Goal: Task Accomplishment & Management: Use online tool/utility

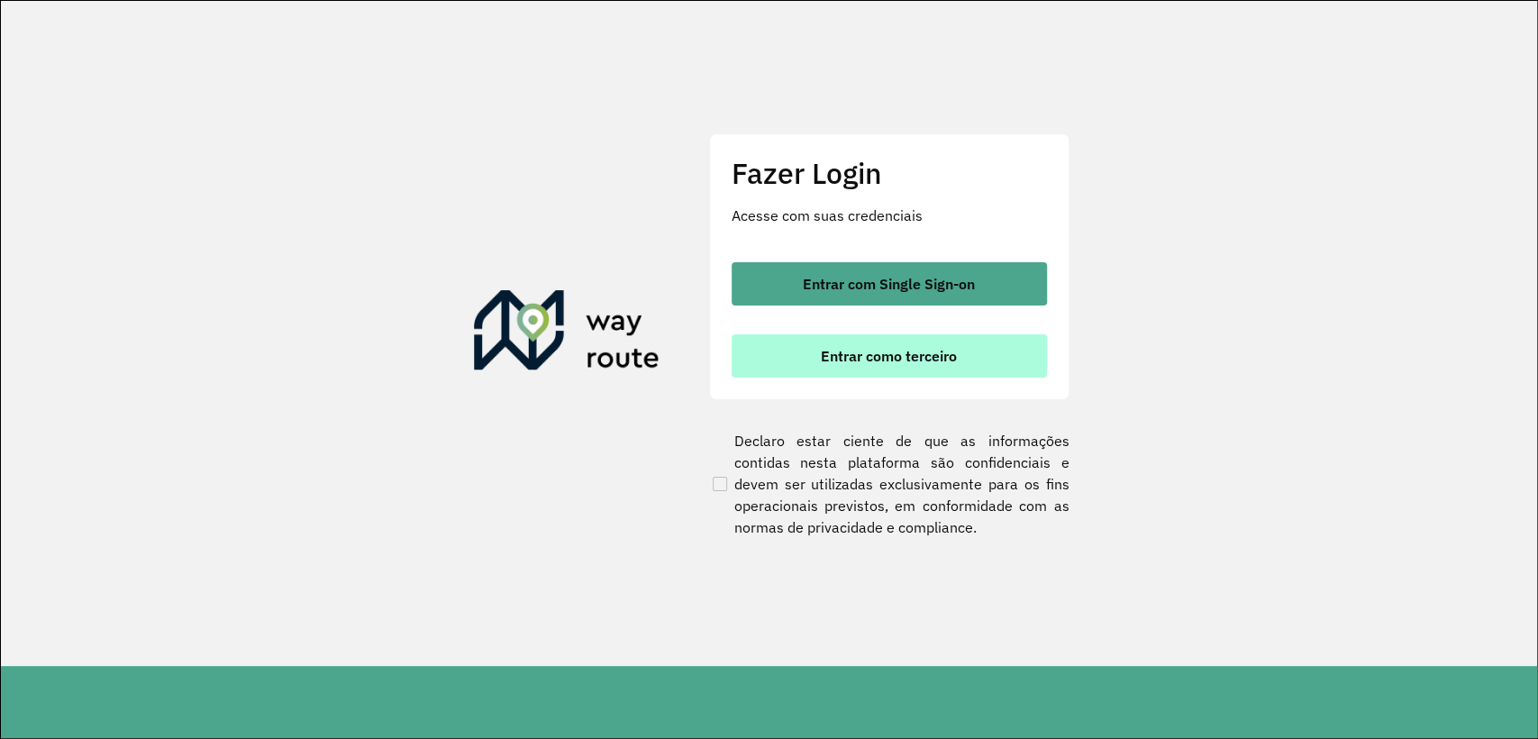
click at [832, 357] on span "Entrar como terceiro" at bounding box center [889, 356] width 136 height 14
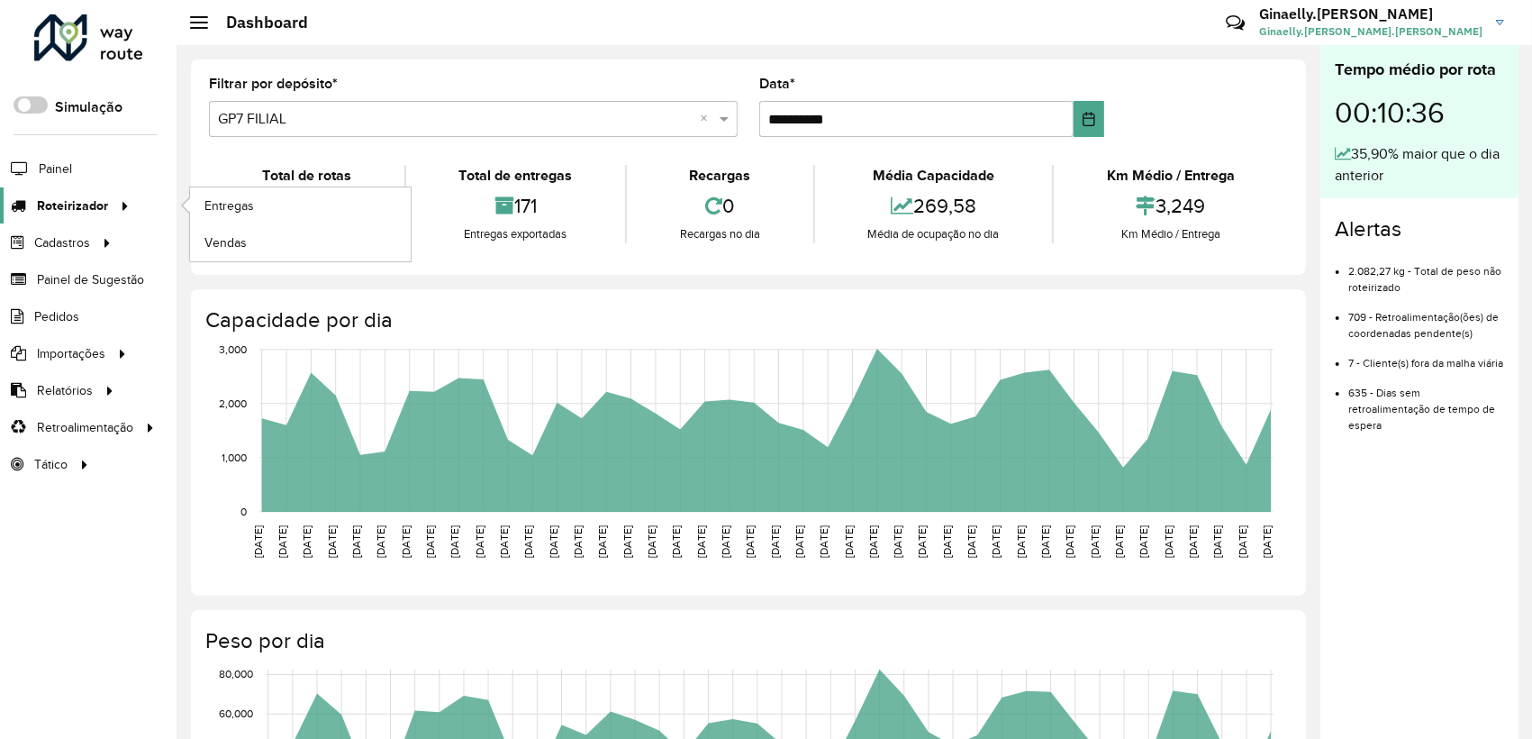
click at [96, 198] on span "Roteirizador" at bounding box center [72, 205] width 71 height 19
click at [202, 201] on link "Entregas" at bounding box center [300, 205] width 221 height 36
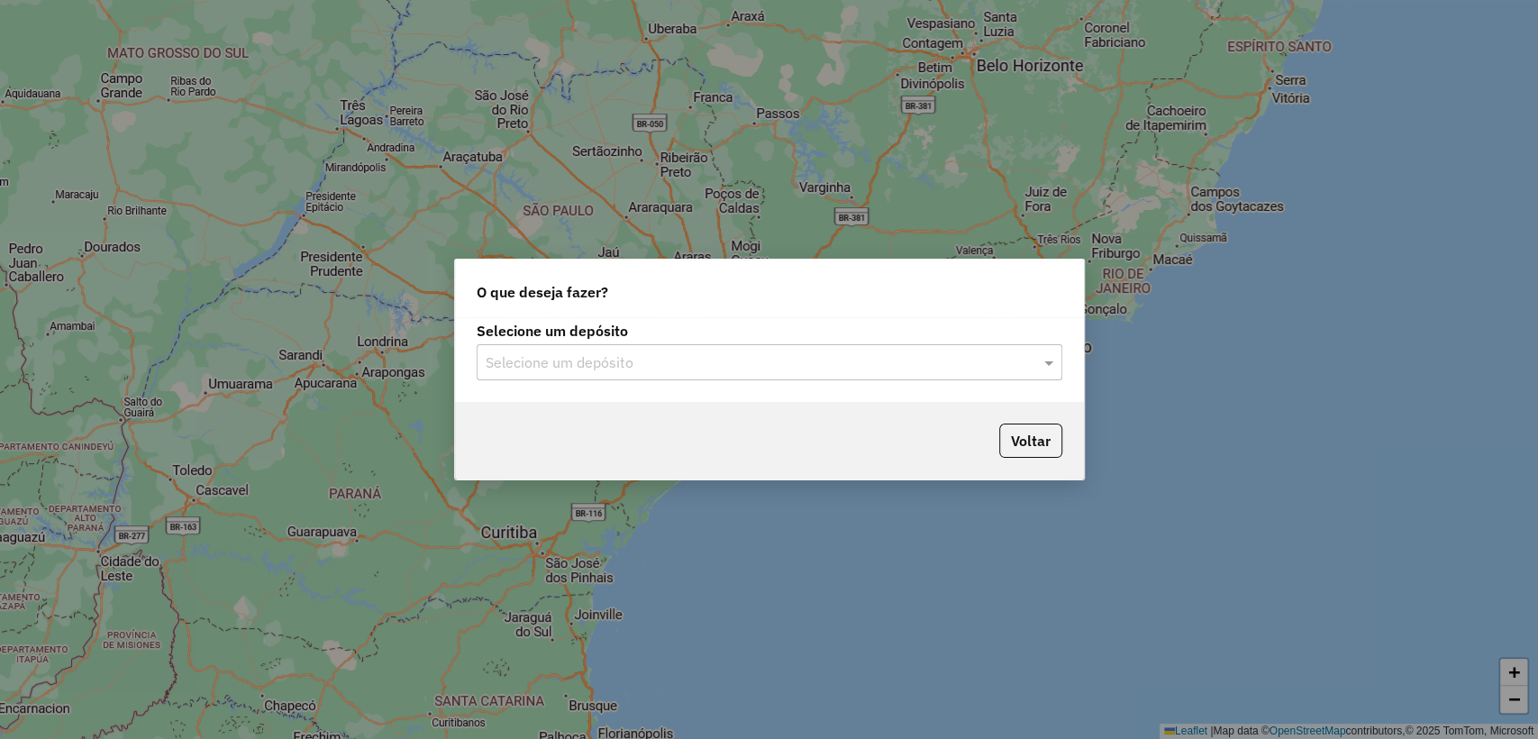
click at [885, 382] on div "Selecione um depósito Selecione um depósito" at bounding box center [769, 359] width 629 height 85
click at [864, 364] on input "text" at bounding box center [752, 363] width 532 height 22
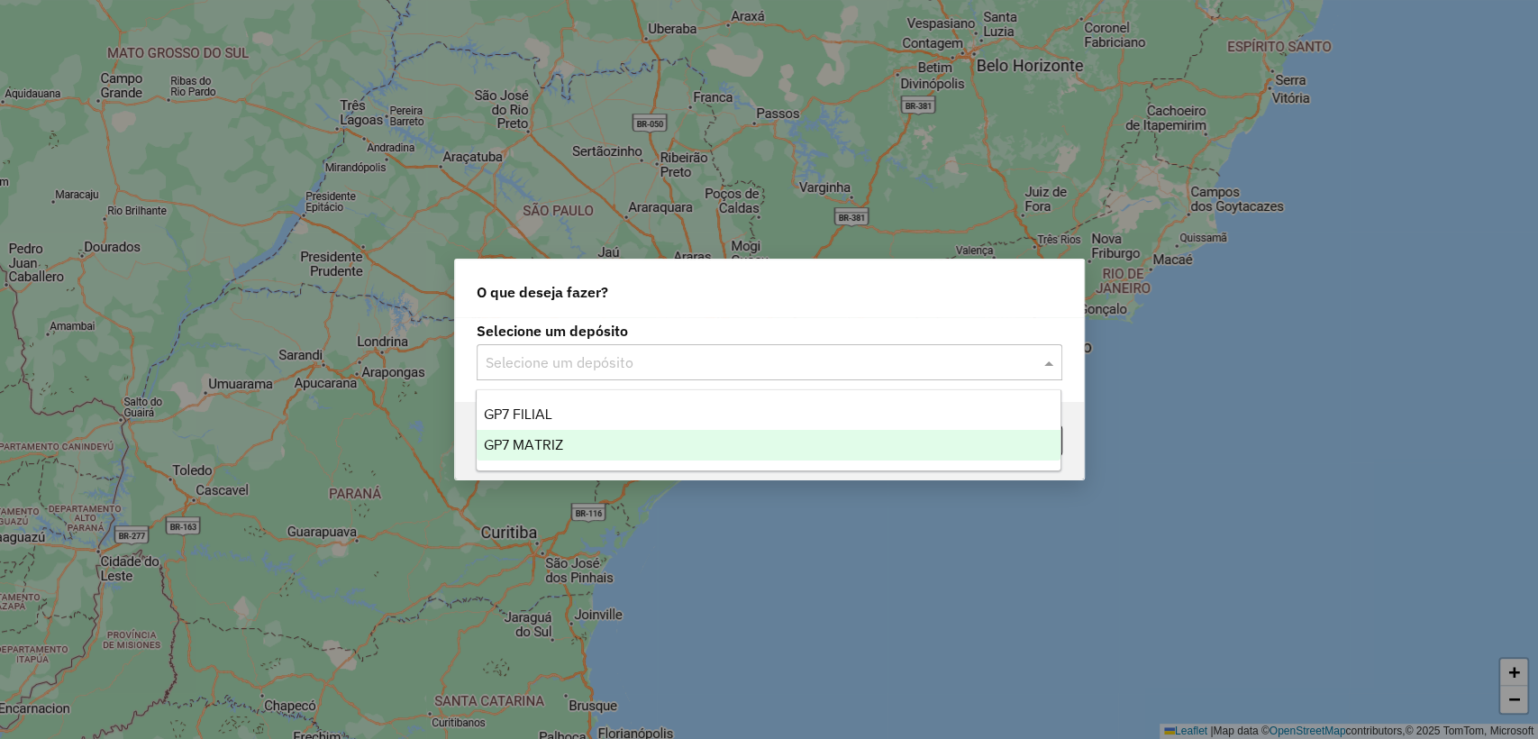
click at [687, 460] on ng-dropdown-panel "GP7 FILIAL GP7 MATRIZ" at bounding box center [769, 430] width 586 height 82
click at [591, 451] on div "GP7 MATRIZ" at bounding box center [769, 445] width 584 height 31
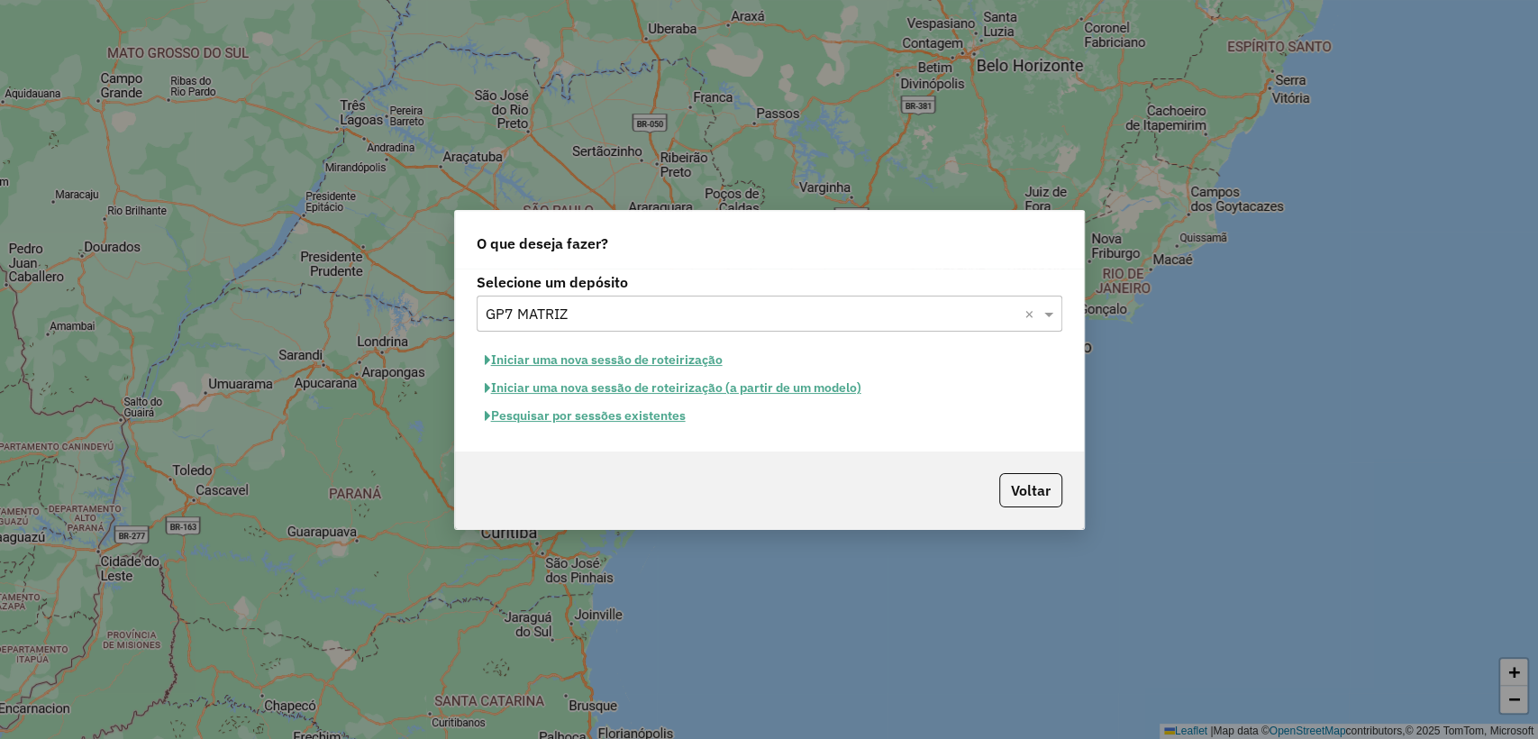
click at [550, 416] on button "Pesquisar por sessões existentes" at bounding box center [585, 416] width 217 height 28
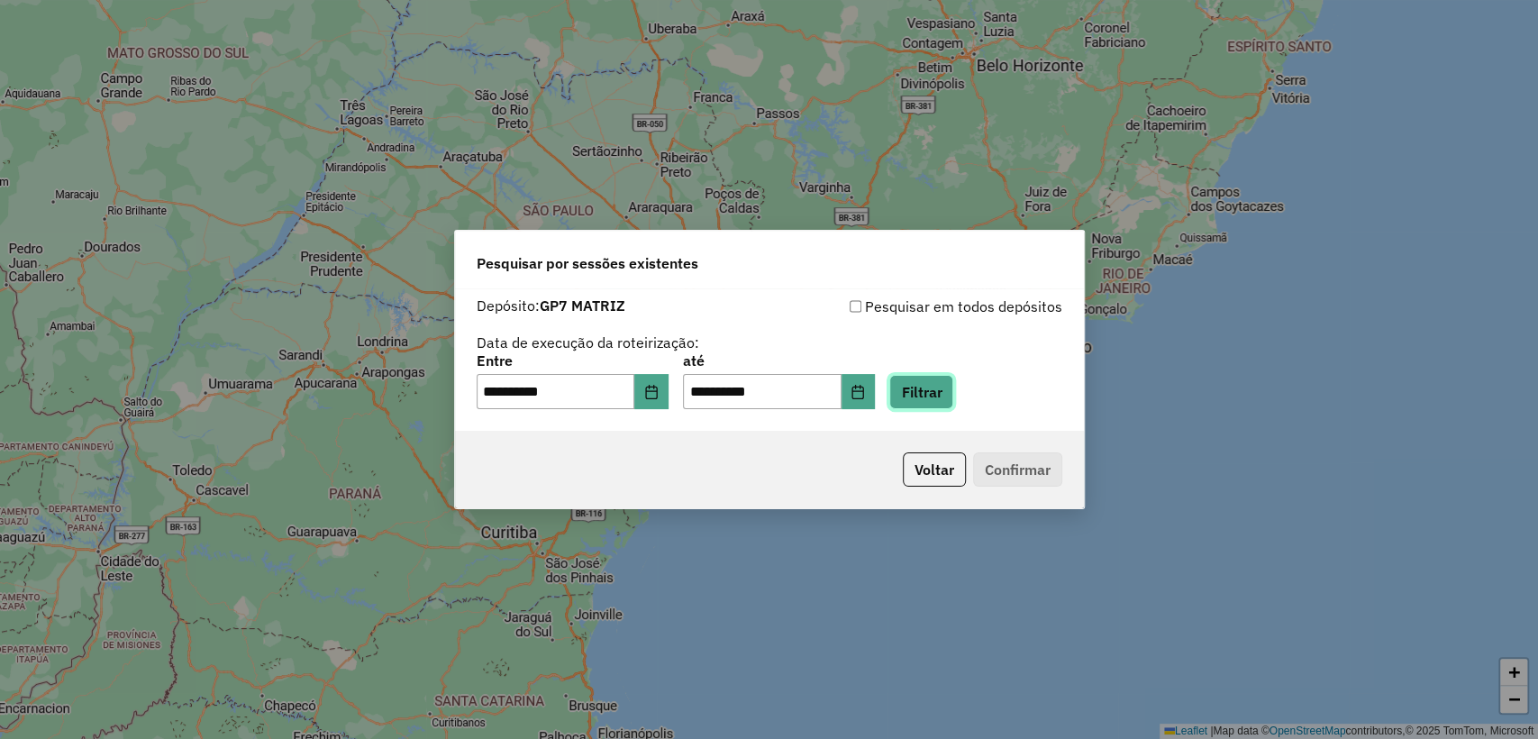
click at [950, 391] on button "Filtrar" at bounding box center [921, 392] width 64 height 34
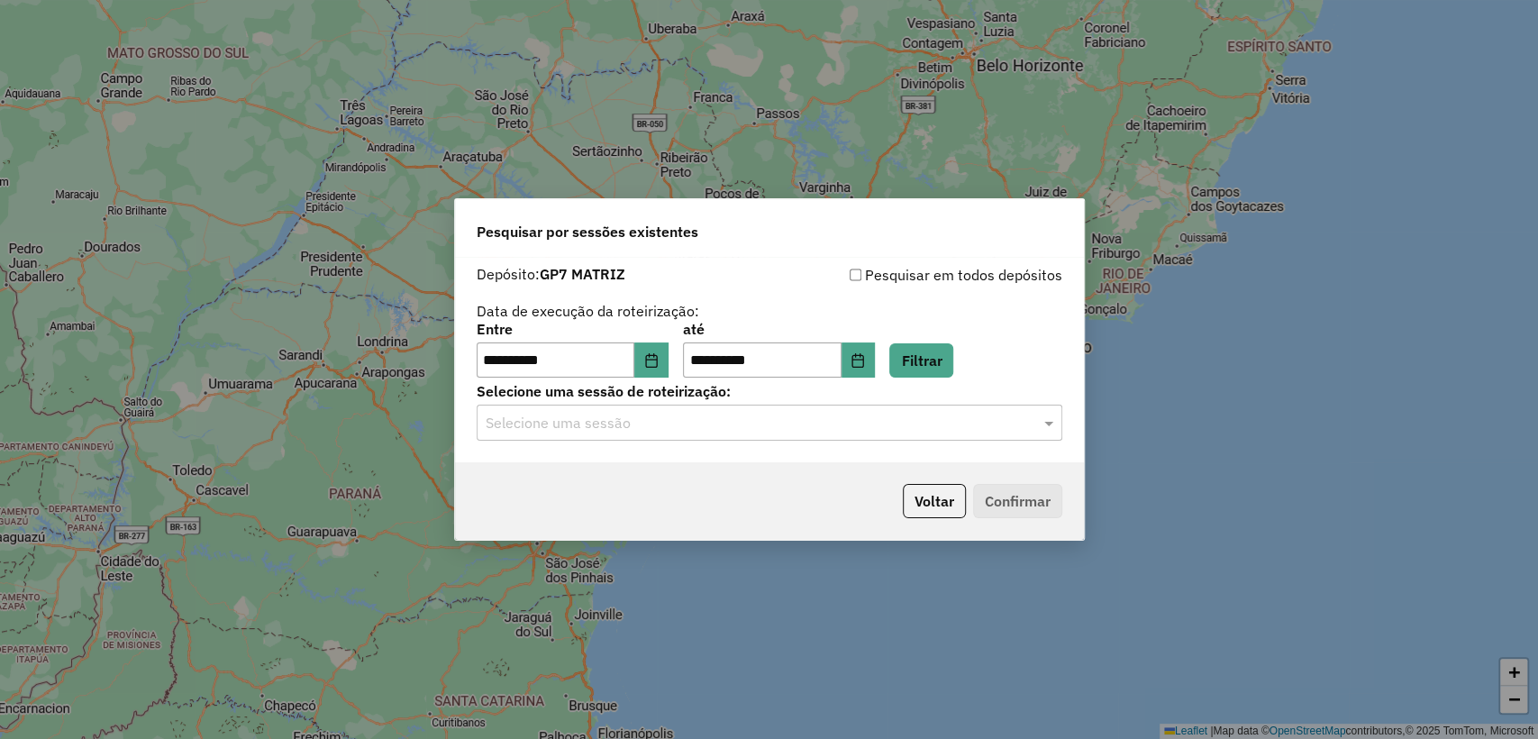
click at [928, 427] on input "text" at bounding box center [752, 424] width 532 height 22
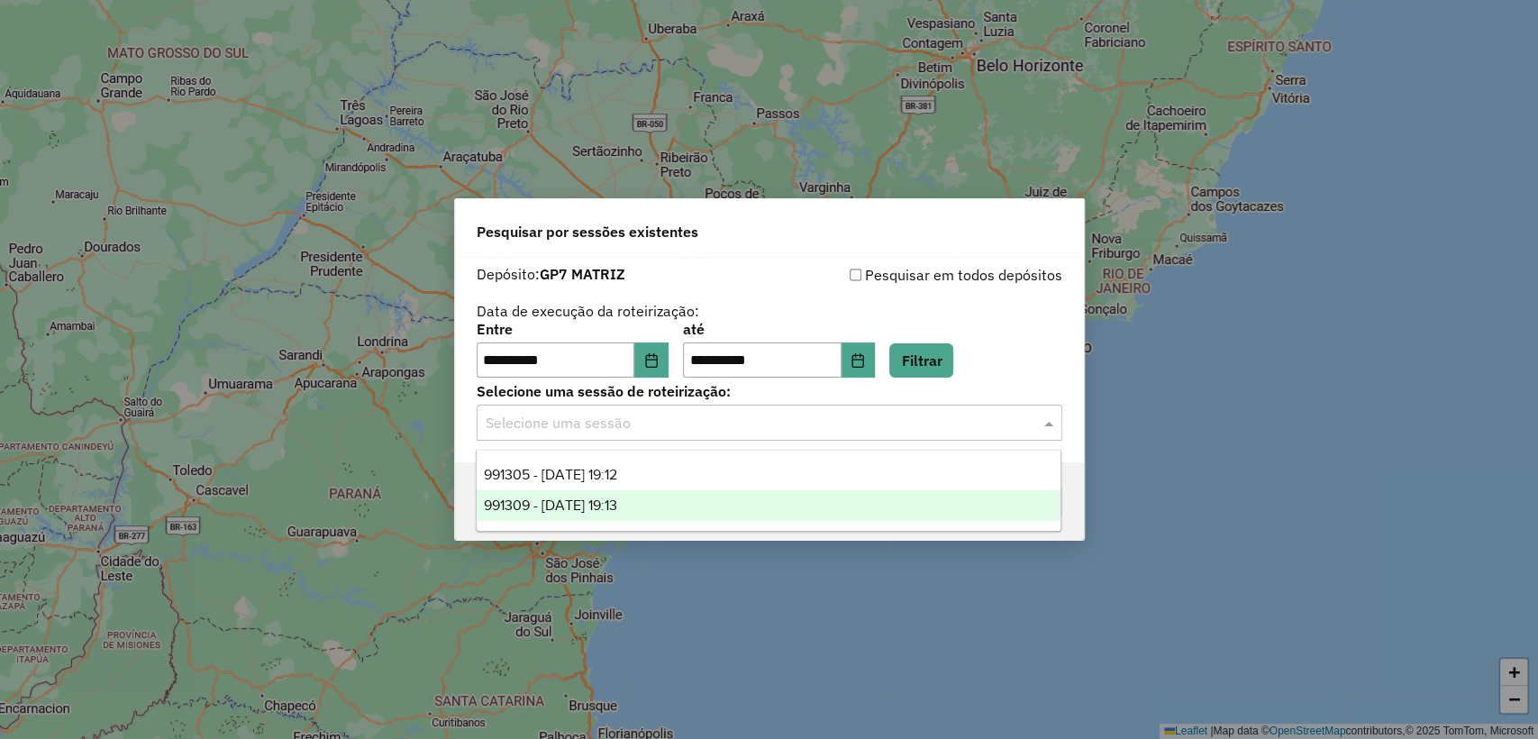
drag, startPoint x: 915, startPoint y: 507, endPoint x: 924, endPoint y: 493, distance: 17.0
click at [917, 507] on div "991309 - 19/08/2025 19:13" at bounding box center [769, 505] width 584 height 31
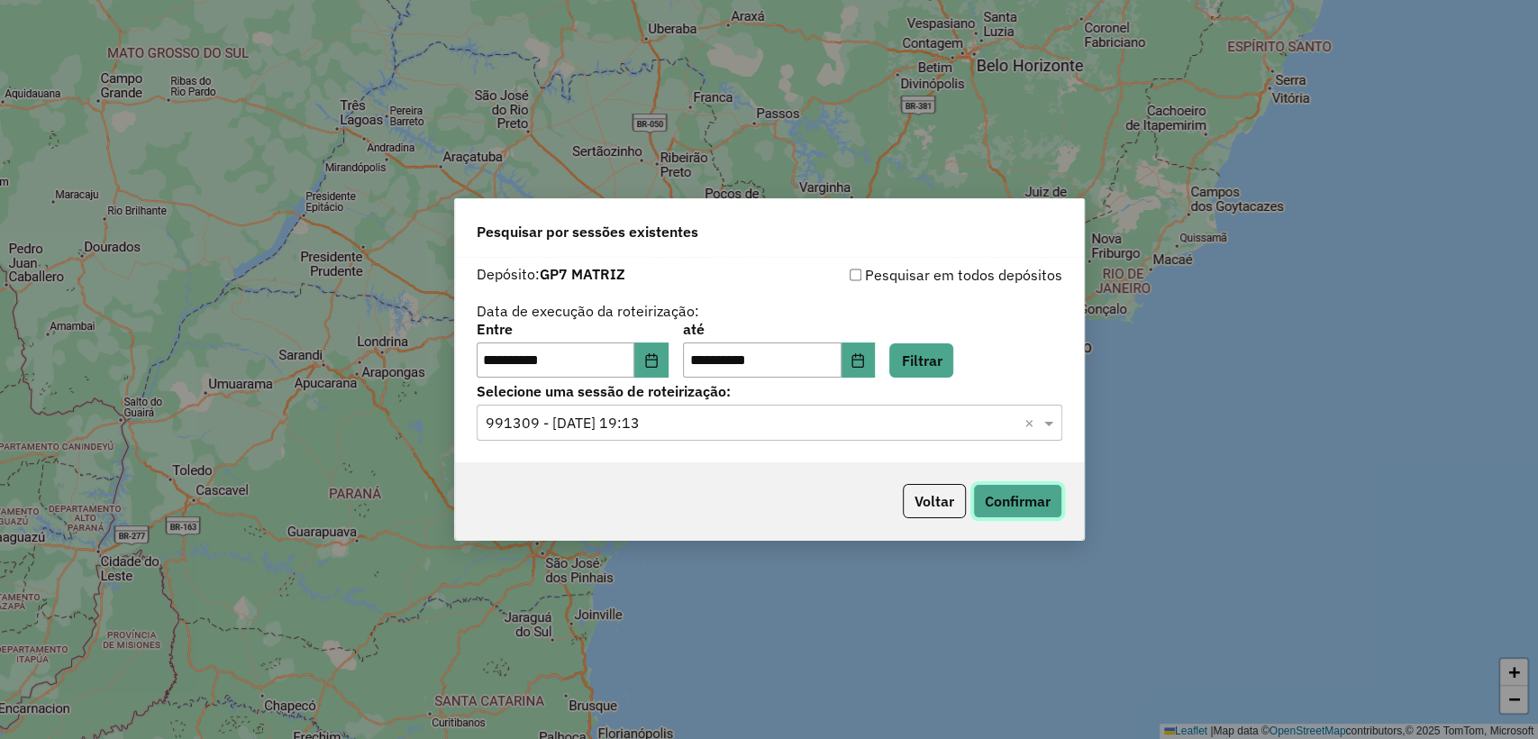
click at [1031, 498] on button "Confirmar" at bounding box center [1017, 501] width 89 height 34
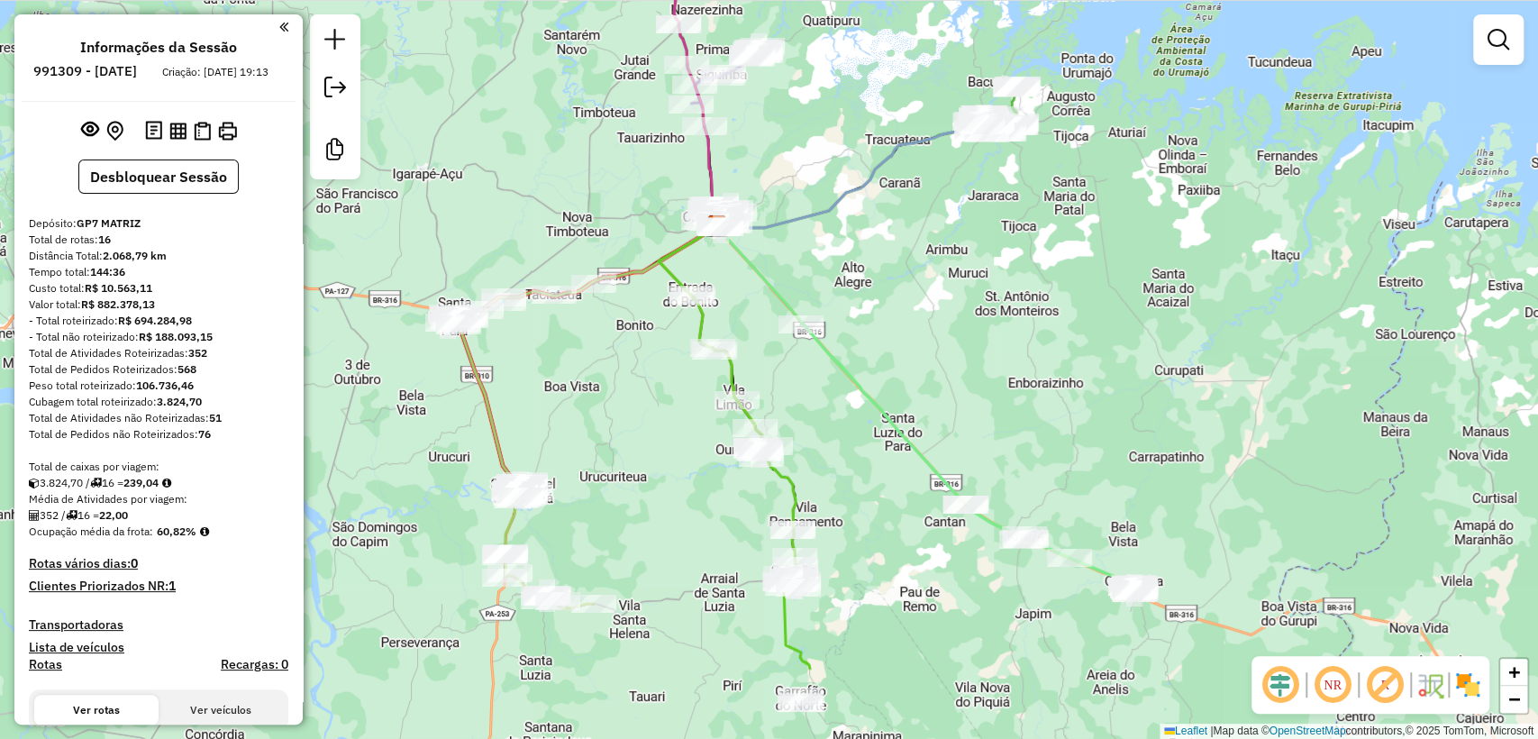
drag, startPoint x: 605, startPoint y: 582, endPoint x: 553, endPoint y: 376, distance: 212.6
click at [553, 376] on div "Janela de atendimento Grade de atendimento Capacidade Transportadoras Veículos …" at bounding box center [769, 369] width 1538 height 739
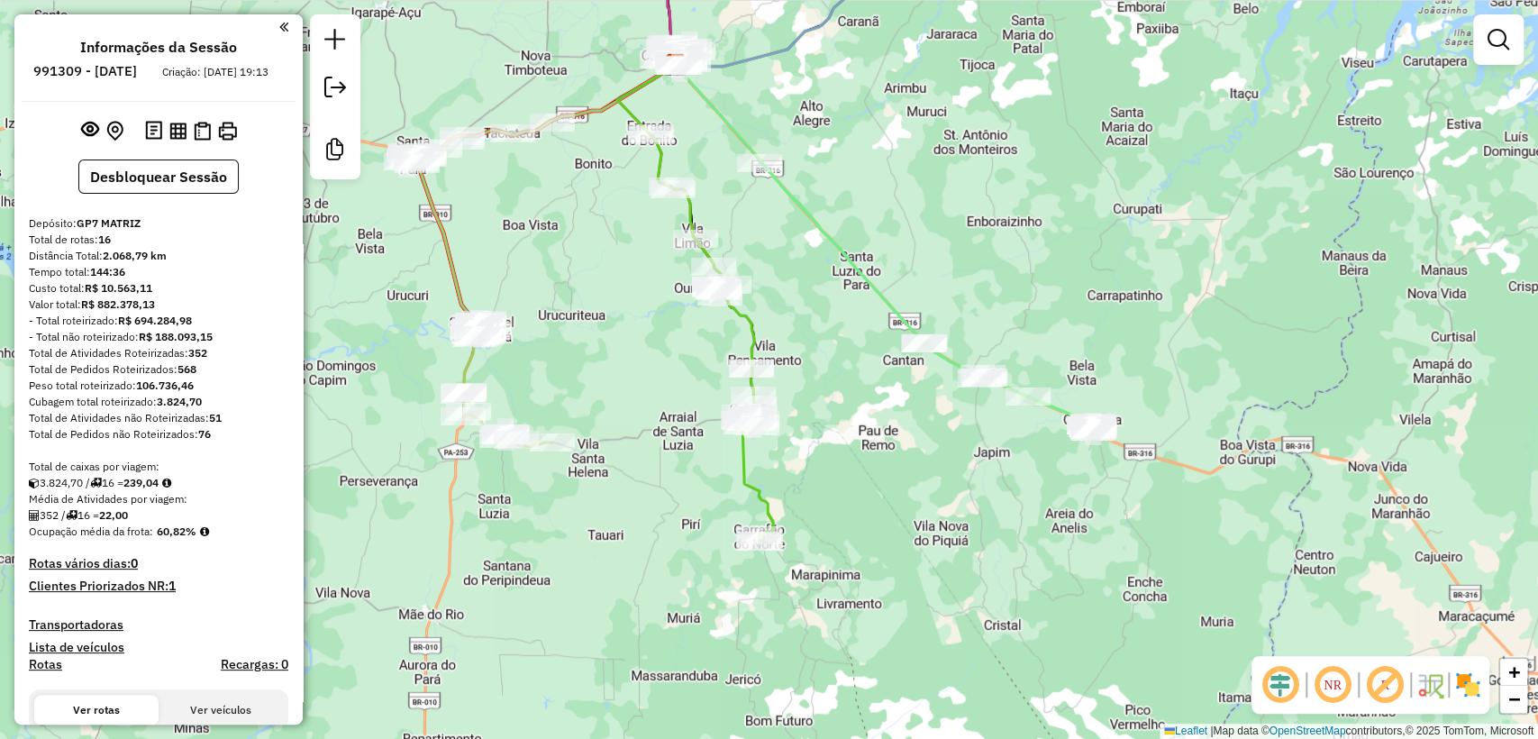
drag, startPoint x: 965, startPoint y: 459, endPoint x: 941, endPoint y: 459, distance: 24.3
click at [941, 456] on div "Janela de atendimento Grade de atendimento Capacidade Transportadoras Veículos …" at bounding box center [769, 369] width 1538 height 739
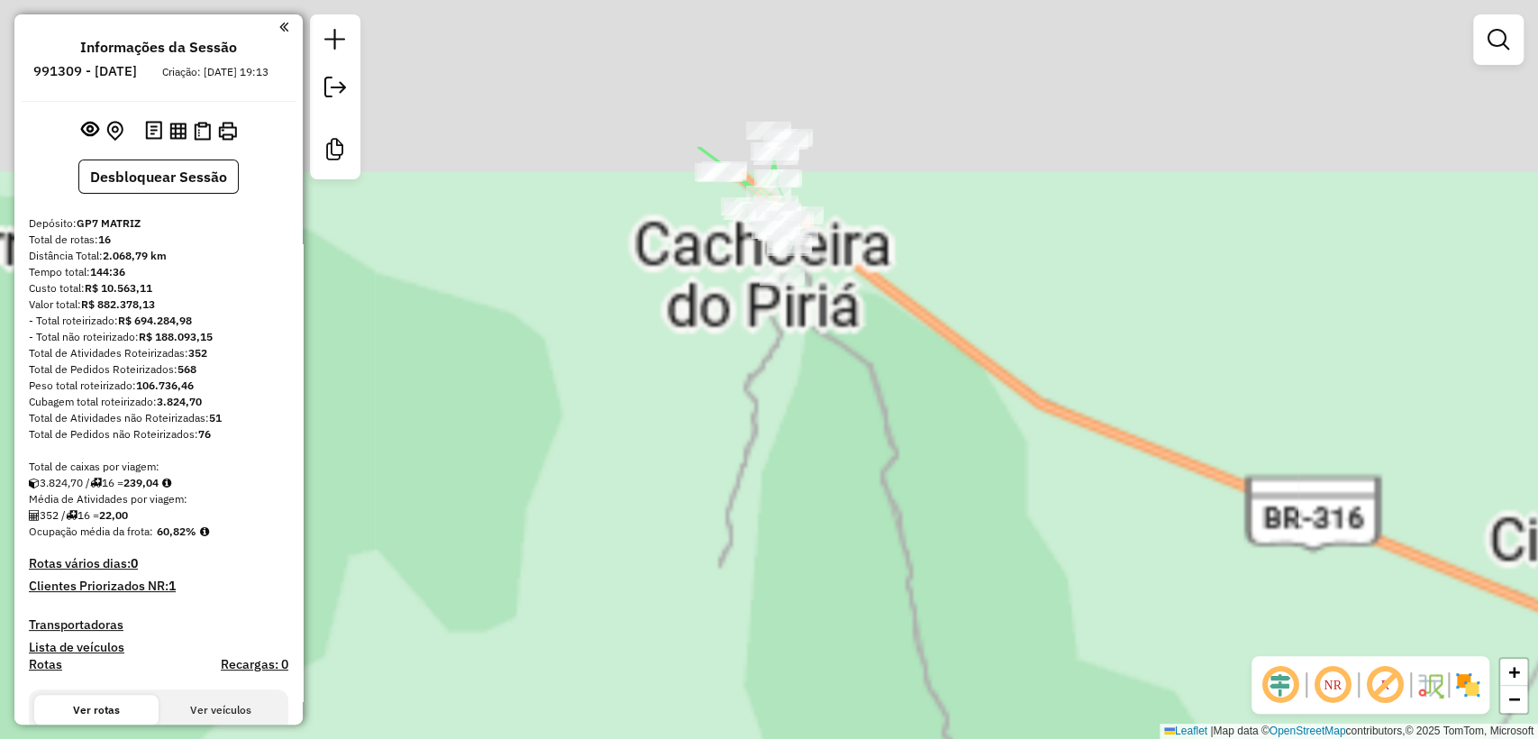
drag, startPoint x: 949, startPoint y: 512, endPoint x: 962, endPoint y: 554, distance: 44.4
click at [966, 555] on div "Janela de atendimento Grade de atendimento Capacidade Transportadoras Veículos …" at bounding box center [769, 369] width 1538 height 739
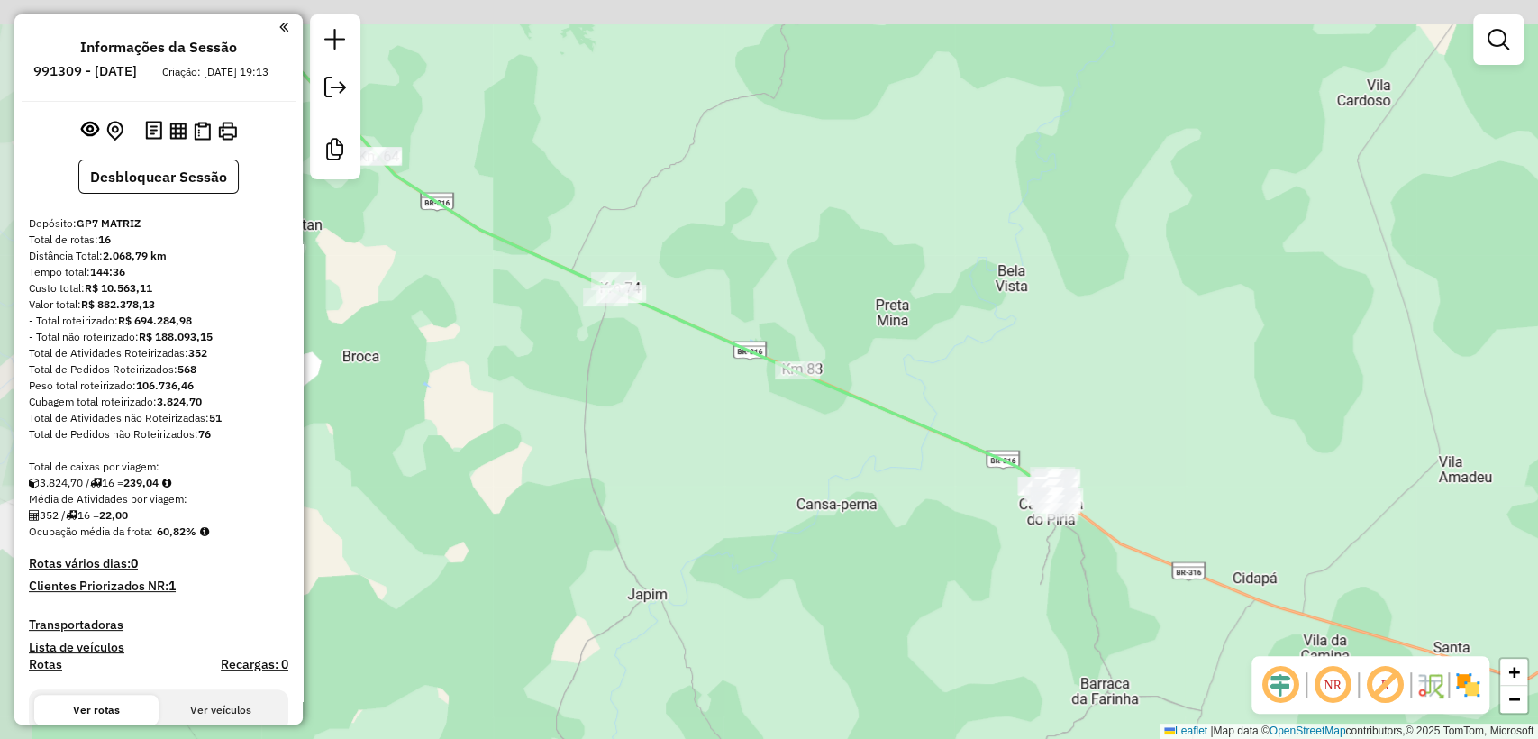
drag, startPoint x: 638, startPoint y: 477, endPoint x: 874, endPoint y: 551, distance: 247.3
click at [874, 551] on div "Janela de atendimento Grade de atendimento Capacidade Transportadoras Veículos …" at bounding box center [769, 369] width 1538 height 739
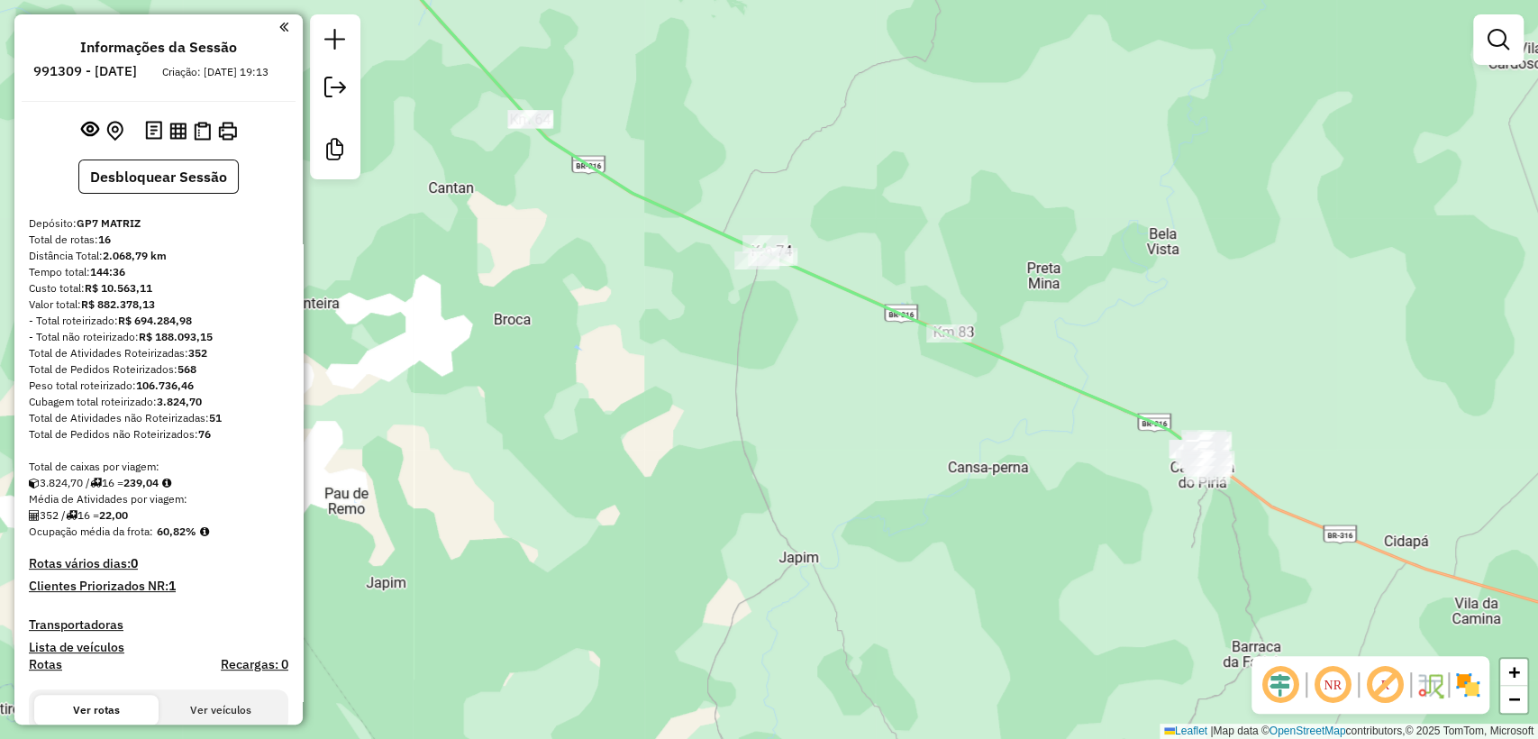
drag, startPoint x: 649, startPoint y: 470, endPoint x: 1209, endPoint y: 345, distance: 574.2
click at [1209, 345] on div "Janela de atendimento Grade de atendimento Capacidade Transportadoras Veículos …" at bounding box center [769, 369] width 1538 height 739
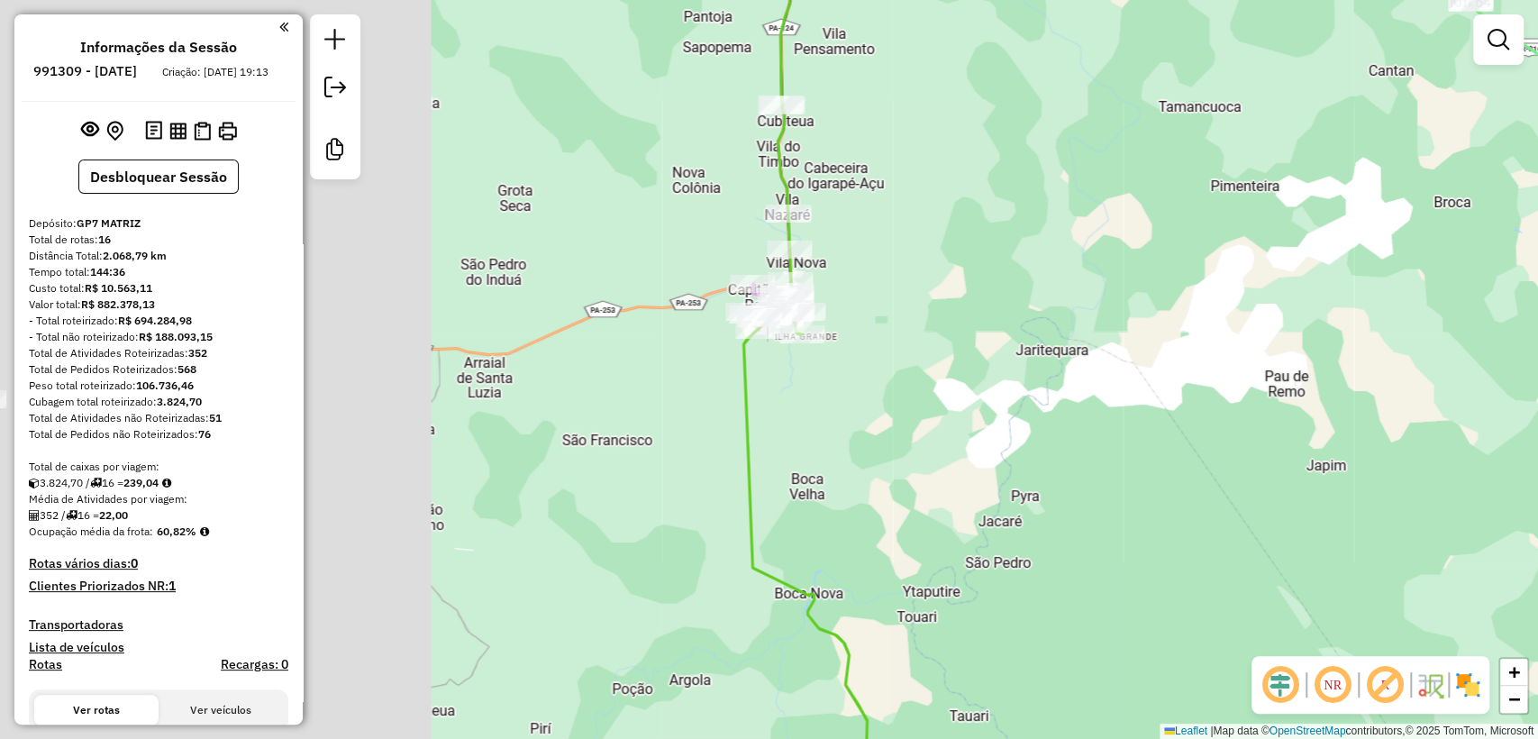
drag, startPoint x: 605, startPoint y: 427, endPoint x: 1146, endPoint y: 395, distance: 541.5
click at [1146, 395] on div "Janela de atendimento Grade de atendimento Capacidade Transportadoras Veículos …" at bounding box center [769, 369] width 1538 height 739
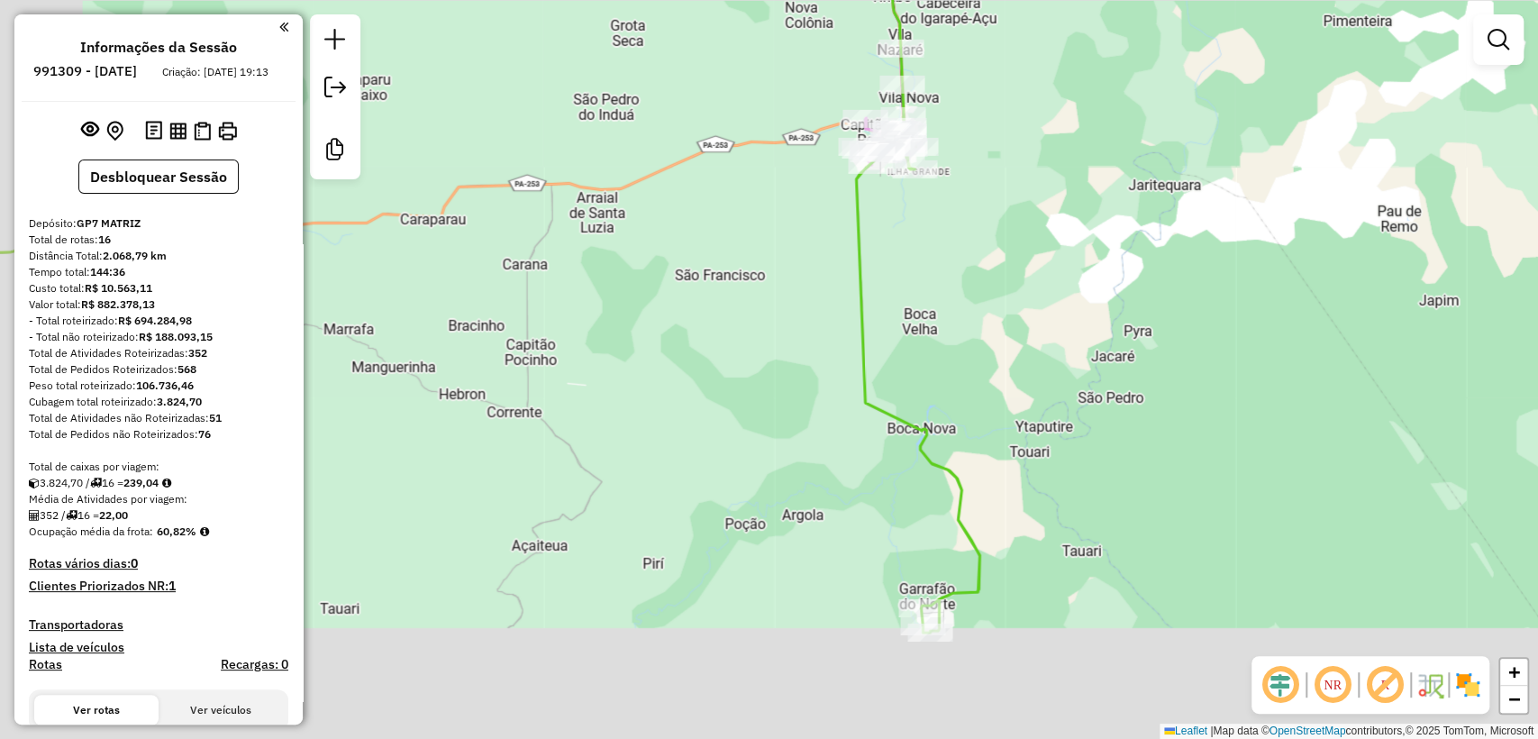
drag, startPoint x: 721, startPoint y: 410, endPoint x: 844, endPoint y: 186, distance: 256.0
click at [847, 189] on div "Janela de atendimento Grade de atendimento Capacidade Transportadoras Veículos …" at bounding box center [769, 369] width 1538 height 739
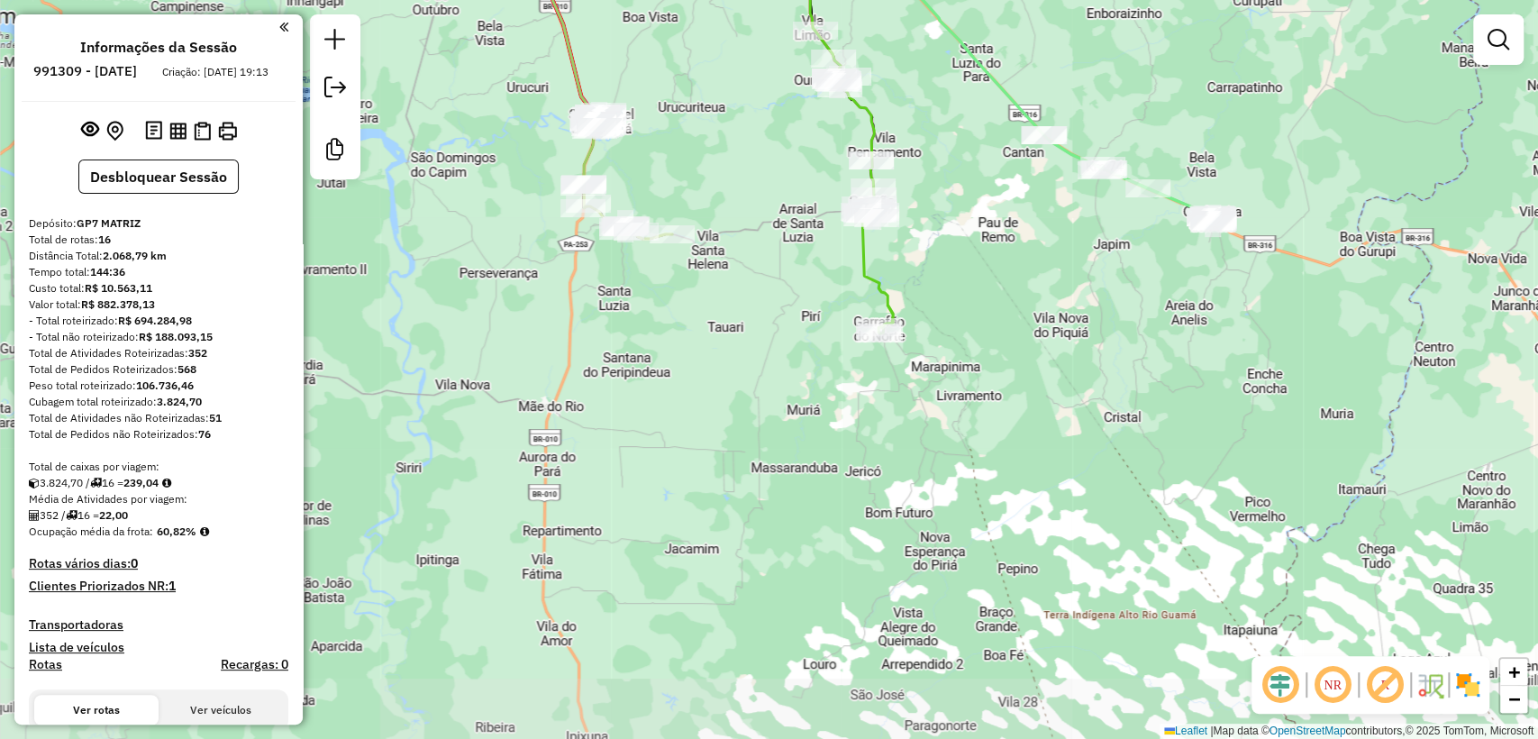
drag, startPoint x: 773, startPoint y: 318, endPoint x: 843, endPoint y: 597, distance: 288.0
click at [843, 597] on div "Janela de atendimento Grade de atendimento Capacidade Transportadoras Veículos …" at bounding box center [769, 369] width 1538 height 739
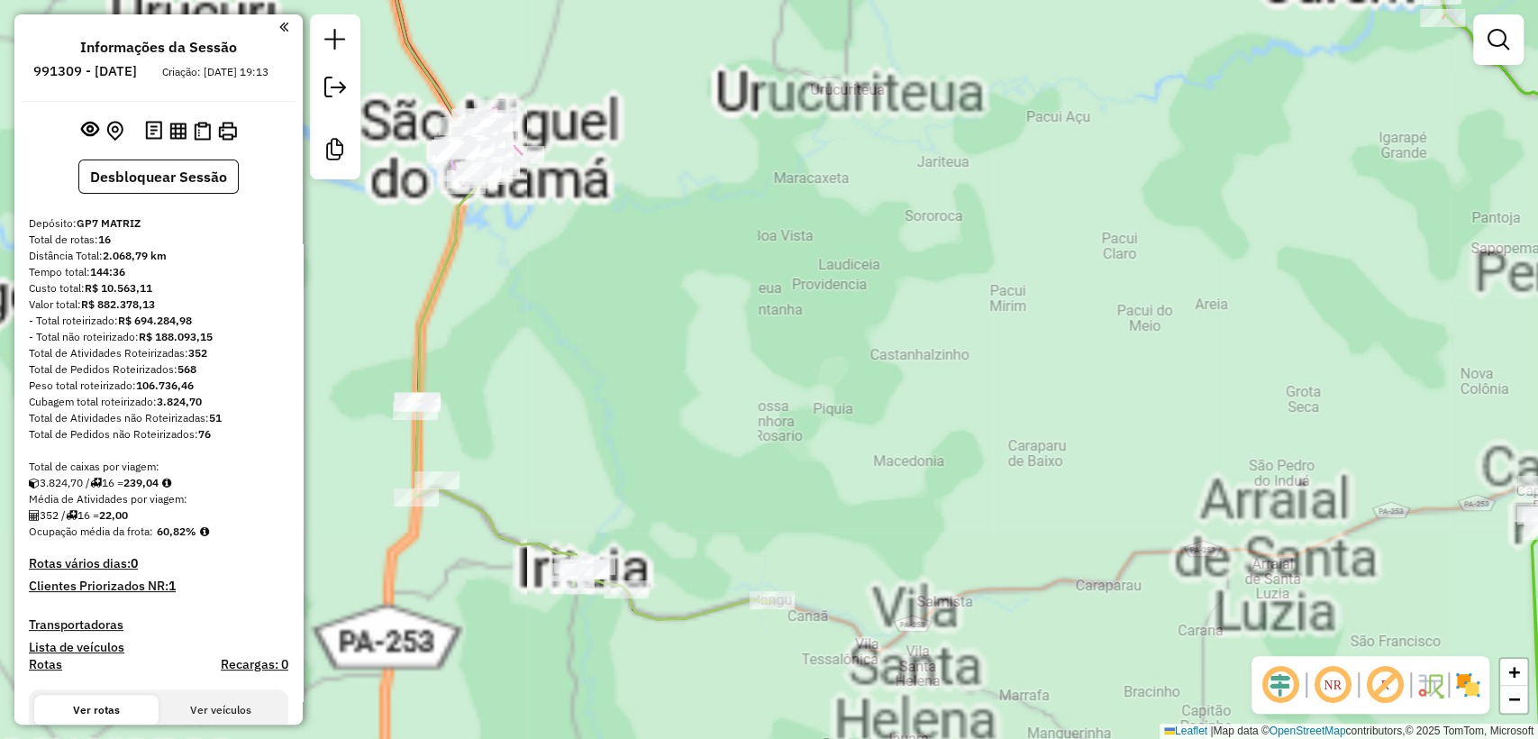
drag, startPoint x: 657, startPoint y: 333, endPoint x: 740, endPoint y: 532, distance: 215.7
click at [744, 537] on div "Janela de atendimento Grade de atendimento Capacidade Transportadoras Veículos …" at bounding box center [769, 369] width 1538 height 739
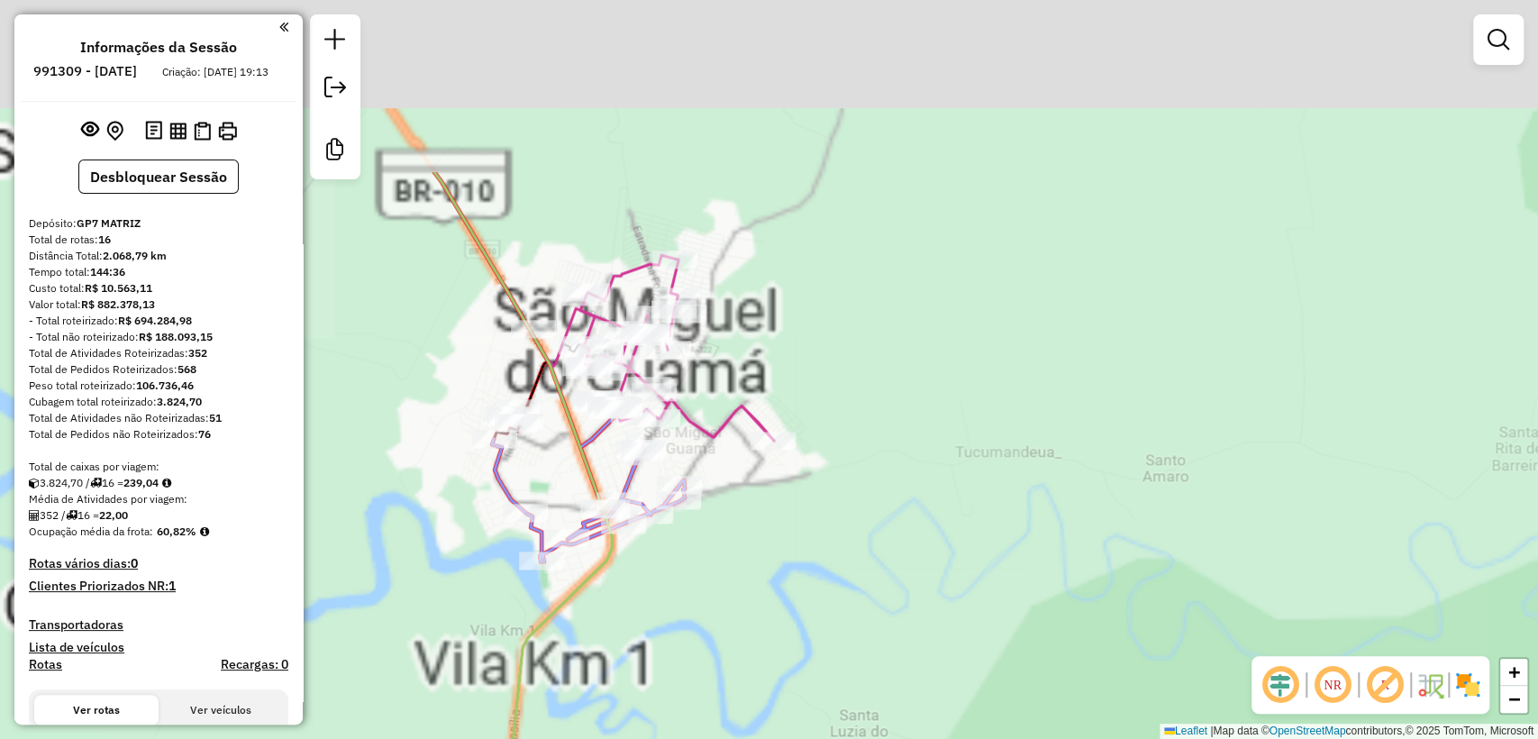
click at [896, 446] on div "Janela de atendimento Grade de atendimento Capacidade Transportadoras Veículos …" at bounding box center [769, 369] width 1538 height 739
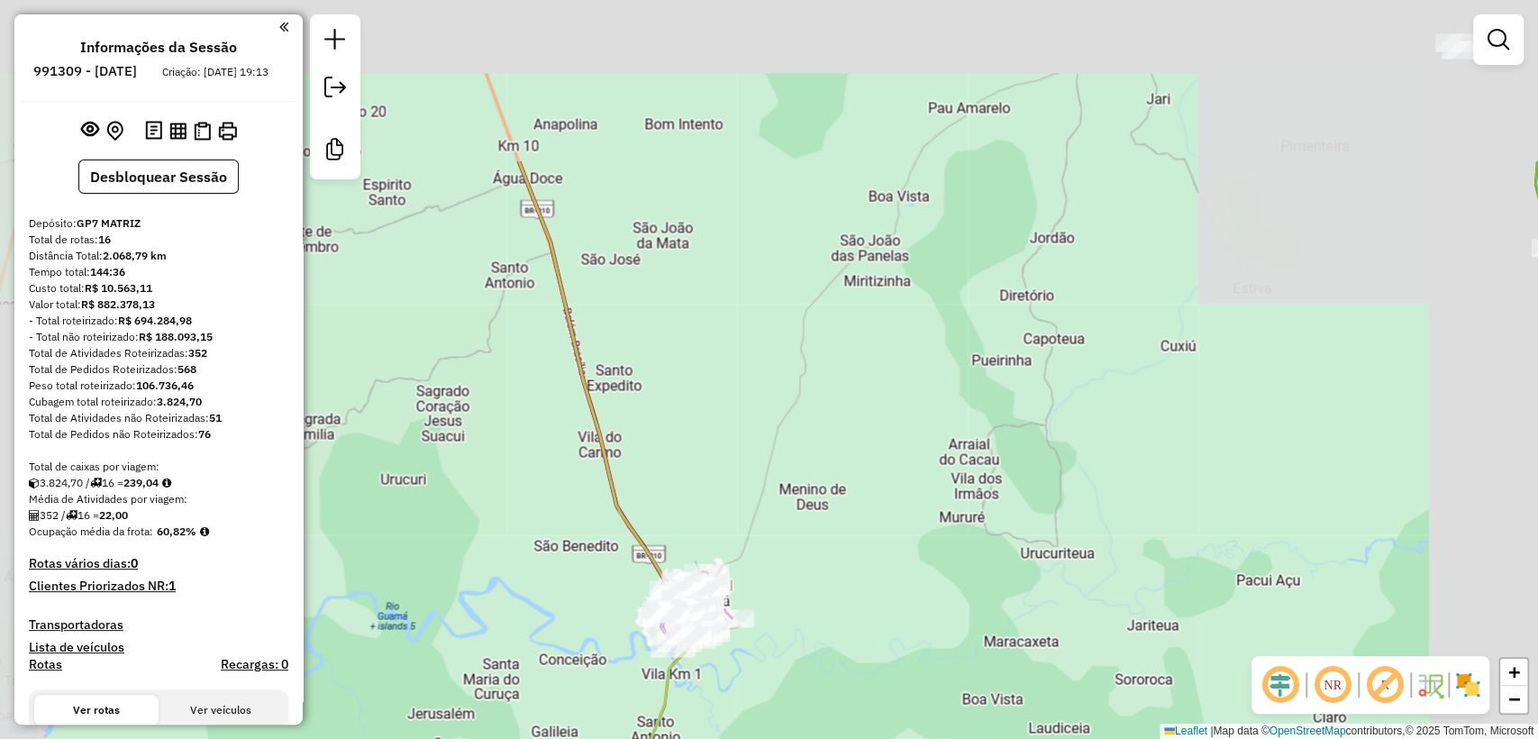
drag, startPoint x: 852, startPoint y: 508, endPoint x: 823, endPoint y: 535, distance: 40.2
click at [826, 541] on div "Janela de atendimento Grade de atendimento Capacidade Transportadoras Veículos …" at bounding box center [769, 369] width 1538 height 739
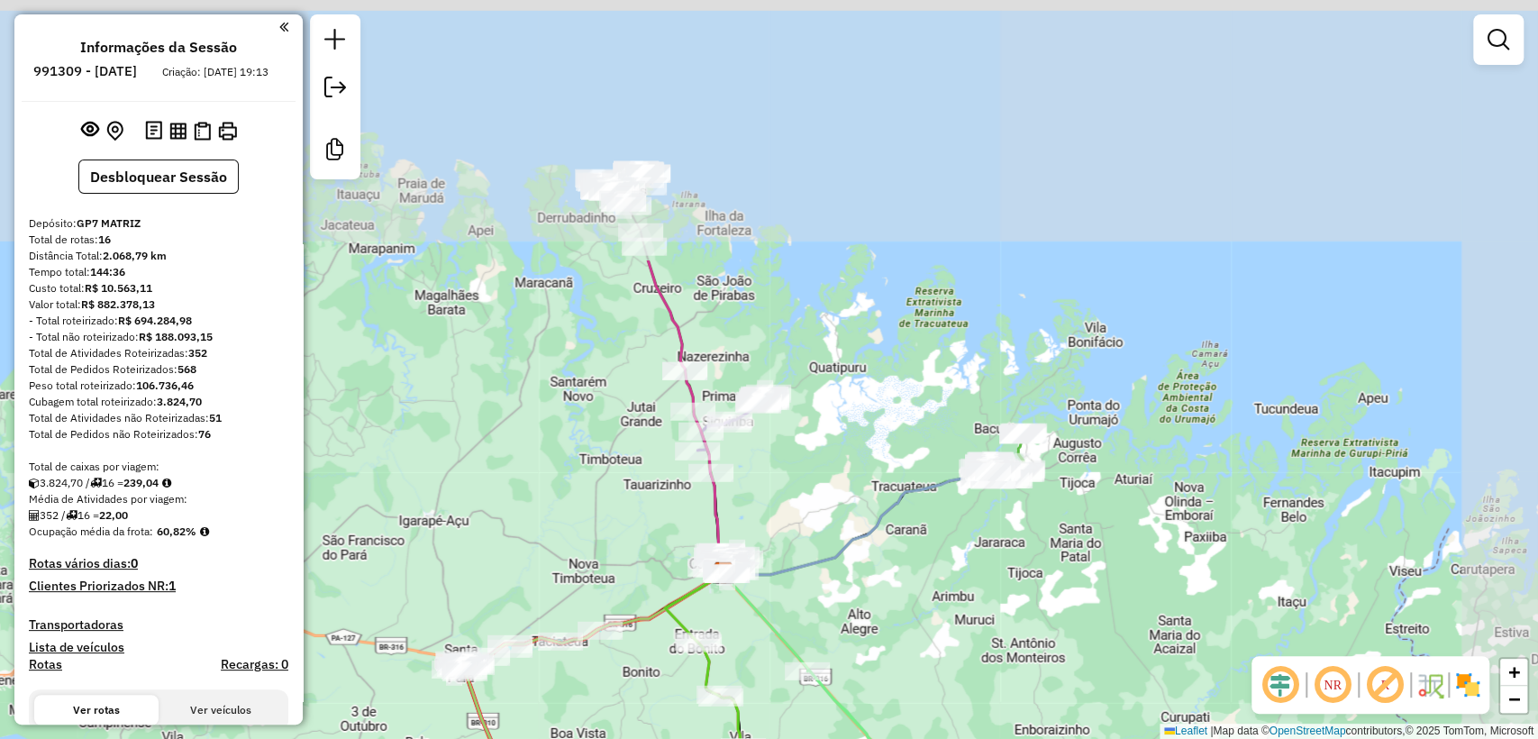
drag, startPoint x: 915, startPoint y: 302, endPoint x: 659, endPoint y: 628, distance: 415.1
click at [662, 636] on div "Janela de atendimento Grade de atendimento Capacidade Transportadoras Veículos …" at bounding box center [769, 369] width 1538 height 739
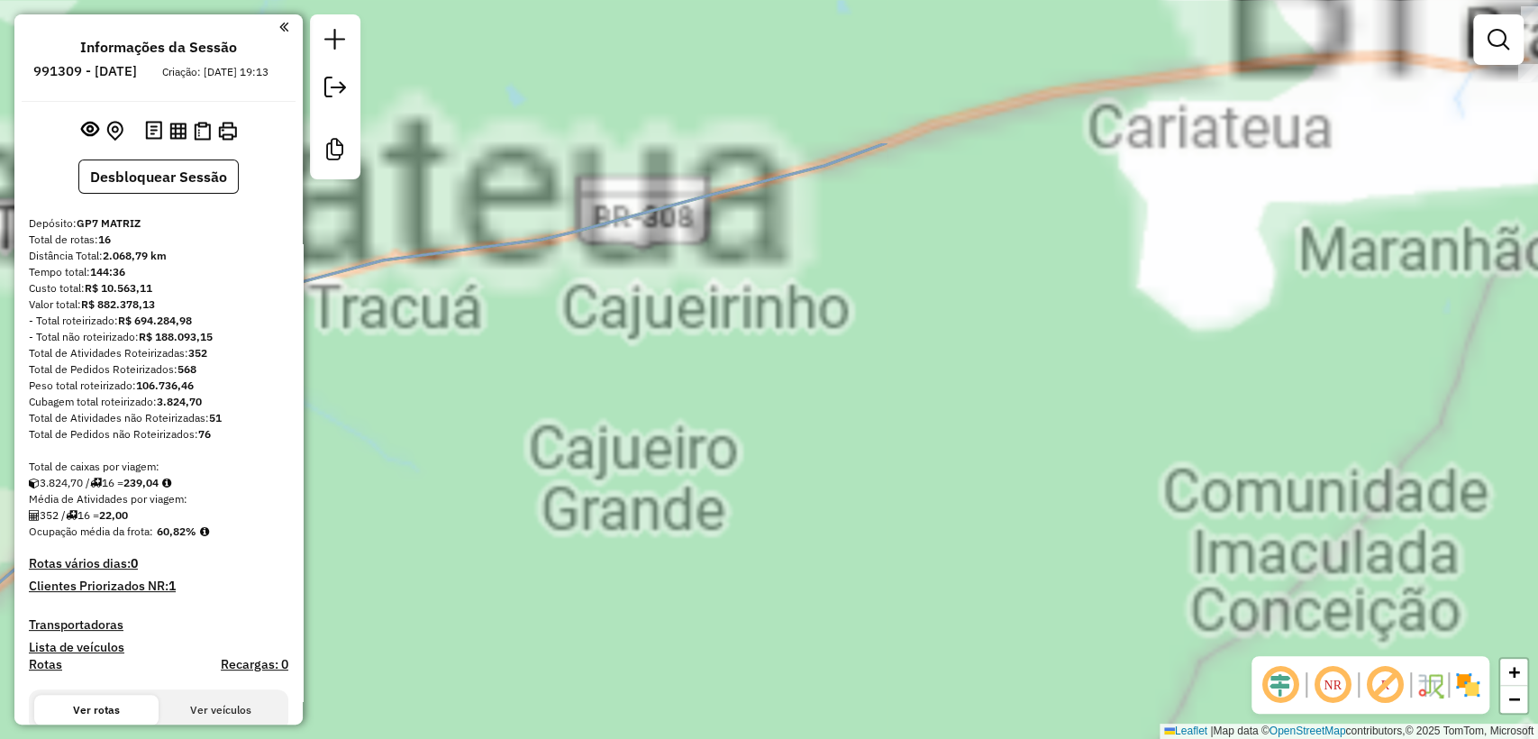
drag, startPoint x: 843, startPoint y: 536, endPoint x: 627, endPoint y: 721, distance: 284.4
click at [632, 717] on div "Janela de atendimento Grade de atendimento Capacidade Transportadoras Veículos …" at bounding box center [769, 369] width 1538 height 739
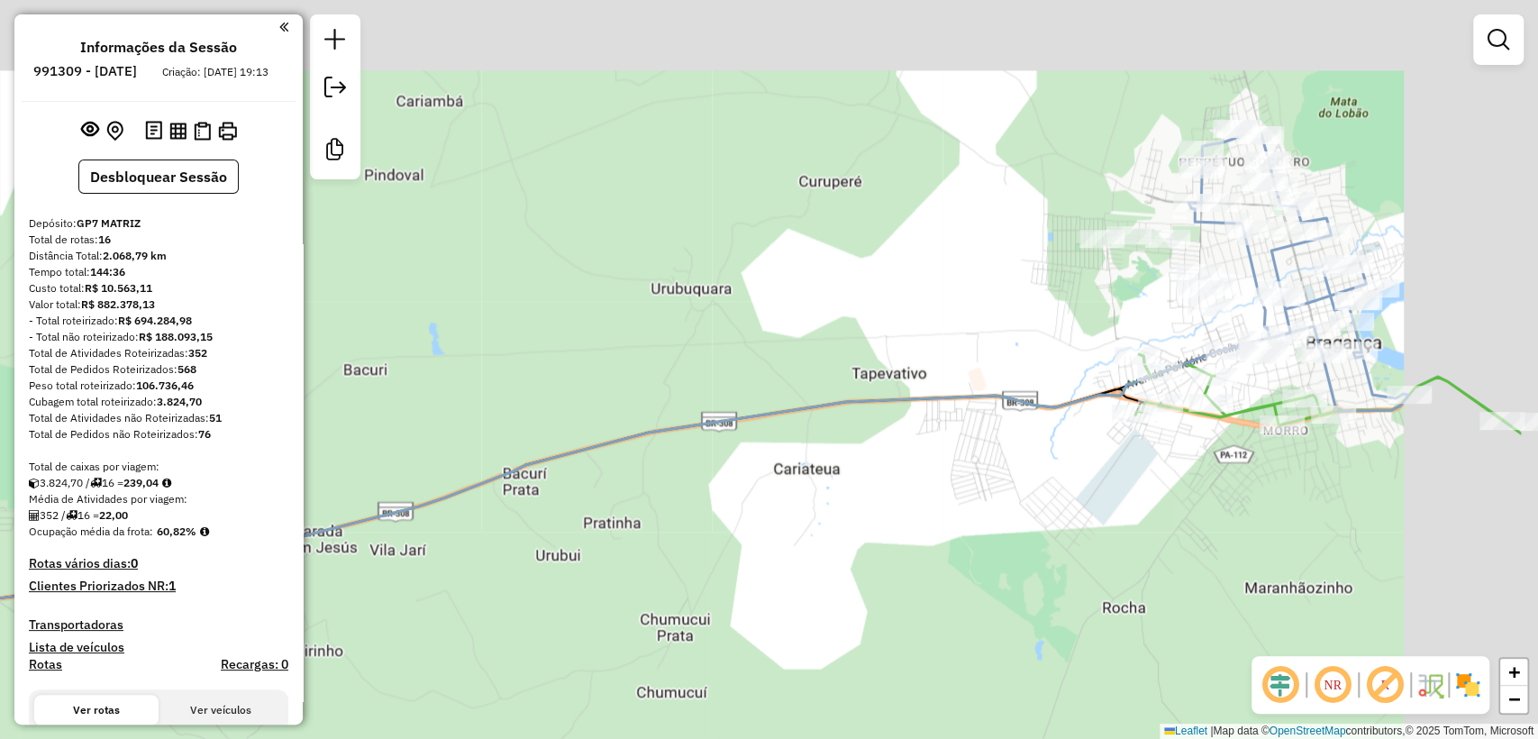
drag, startPoint x: 865, startPoint y: 502, endPoint x: 858, endPoint y: 521, distance: 20.2
click at [858, 521] on div "Janela de atendimento Grade de atendimento Capacidade Transportadoras Veículos …" at bounding box center [769, 369] width 1538 height 739
